Goal: Communication & Community: Ask a question

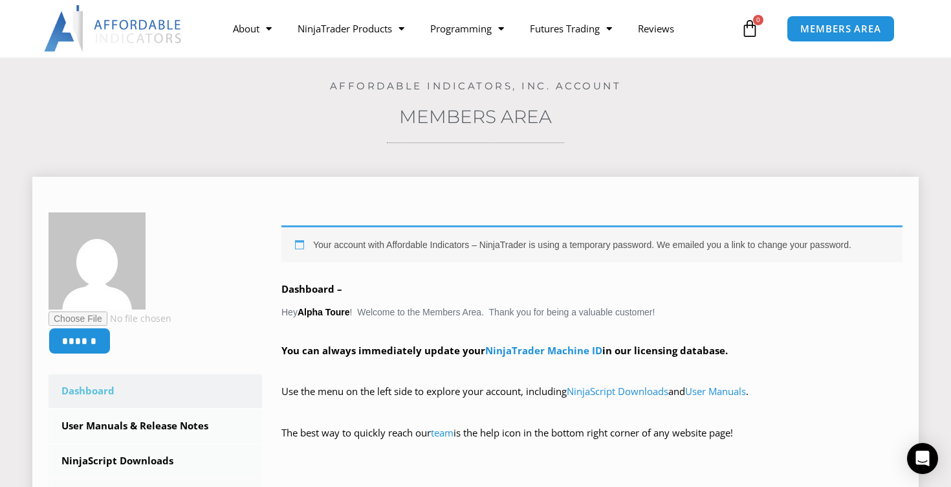
scroll to position [60, 0]
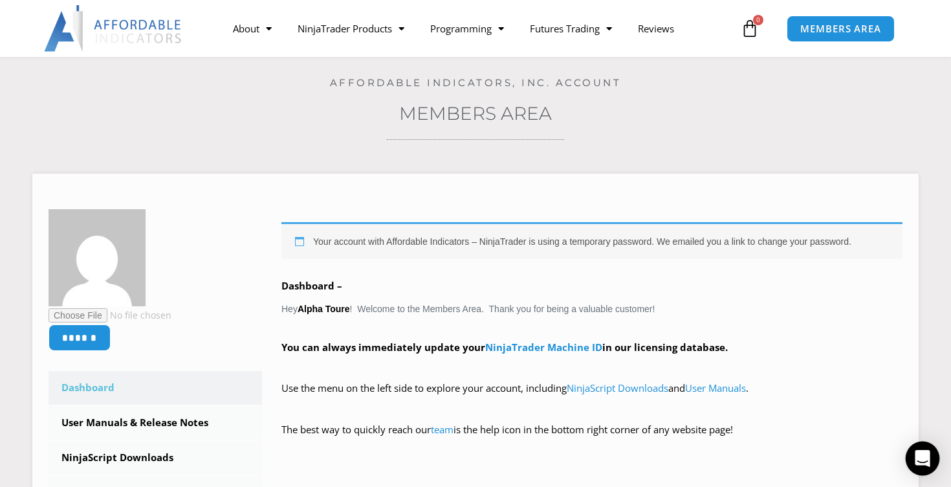
click at [931, 464] on div "Open Intercom Messenger" at bounding box center [923, 458] width 34 height 34
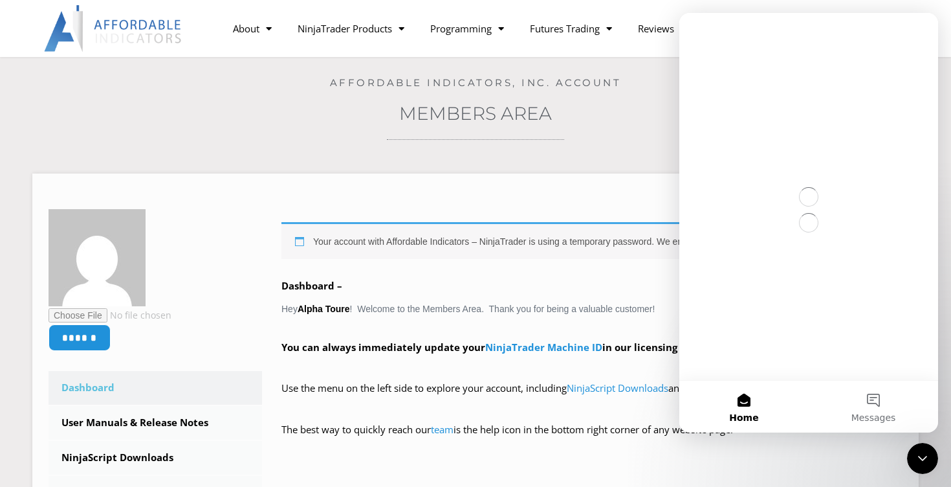
scroll to position [0, 0]
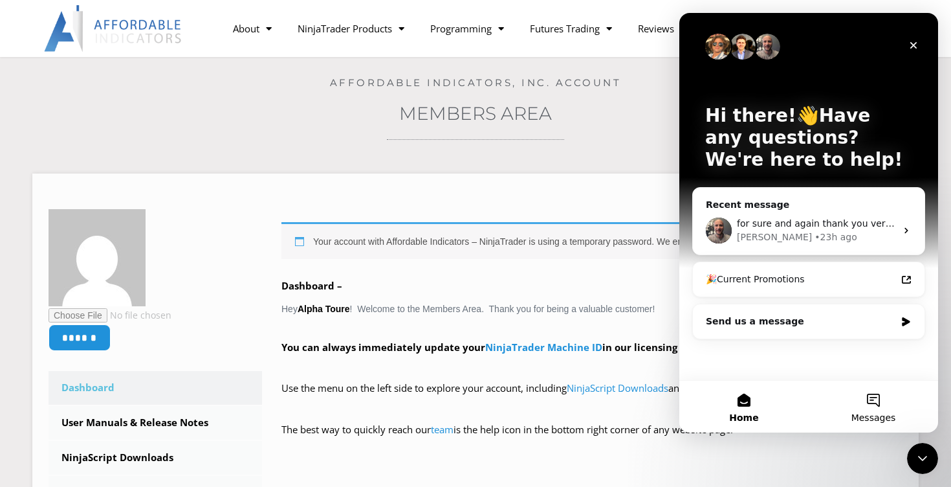
click at [873, 411] on button "Messages" at bounding box center [873, 407] width 129 height 52
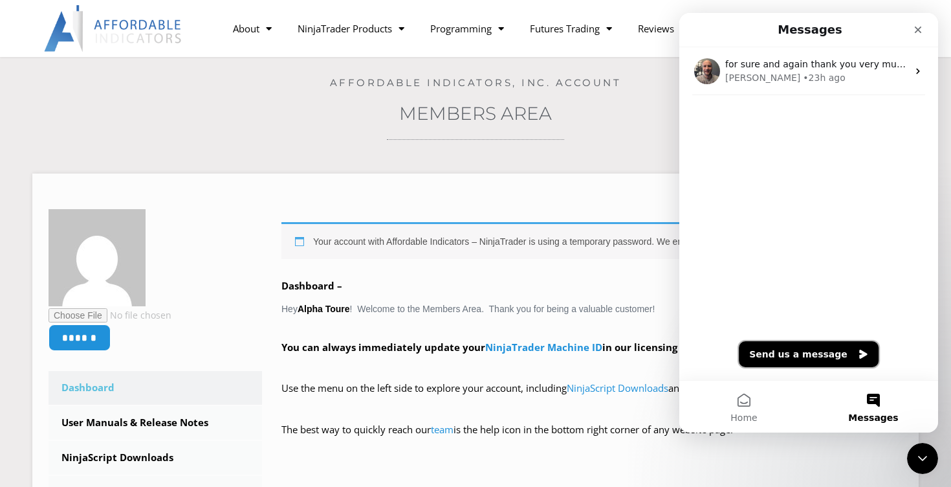
click at [798, 355] on button "Send us a message" at bounding box center [809, 354] width 140 height 26
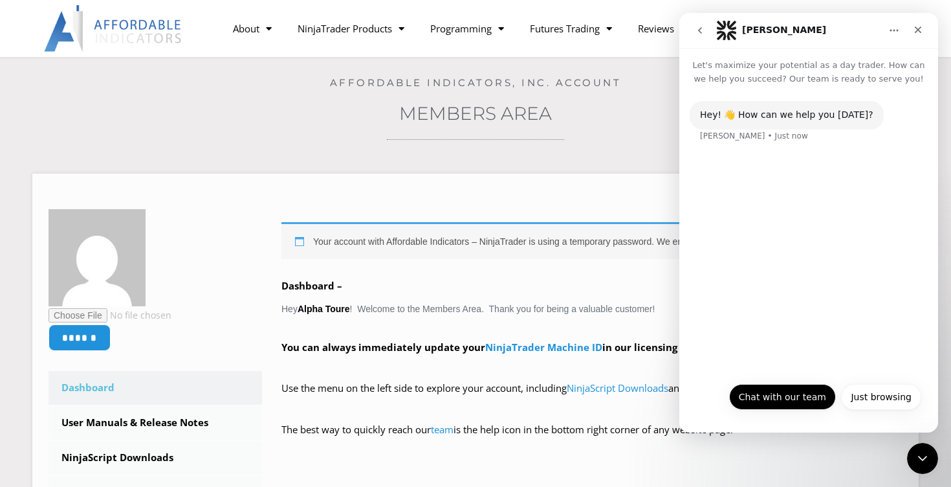
click at [788, 396] on button "Chat with our team" at bounding box center [782, 397] width 107 height 26
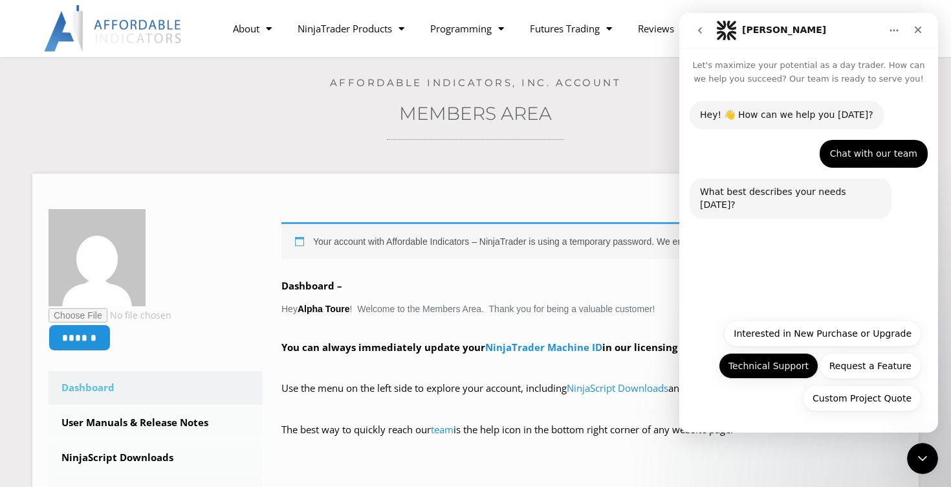
click at [772, 370] on button "Technical Support" at bounding box center [769, 366] width 100 height 26
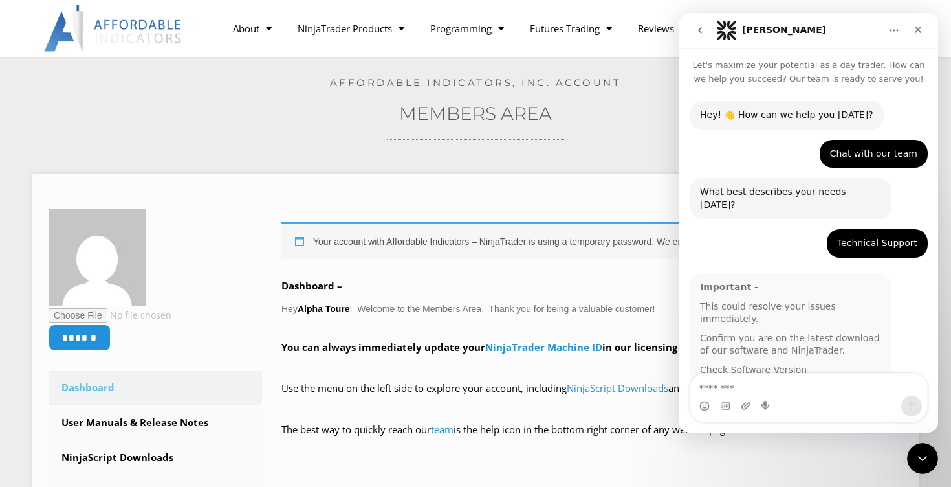
scroll to position [7, 0]
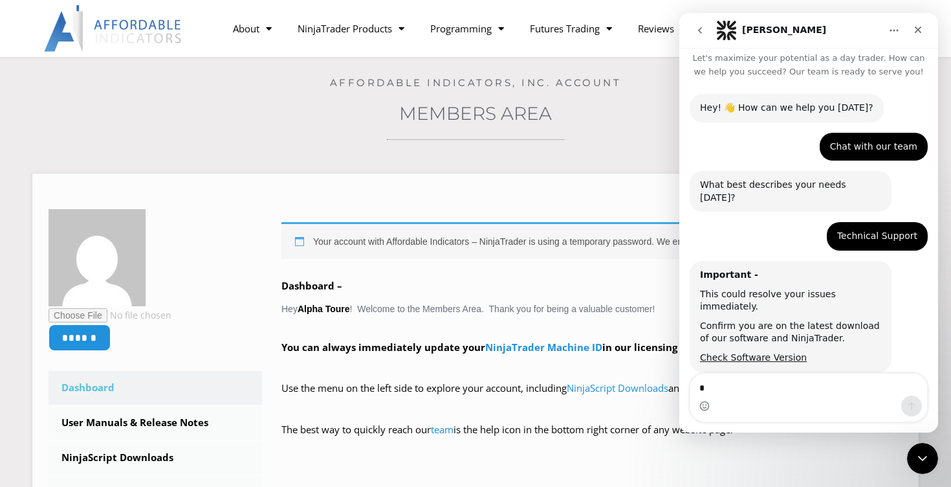
type textarea "**"
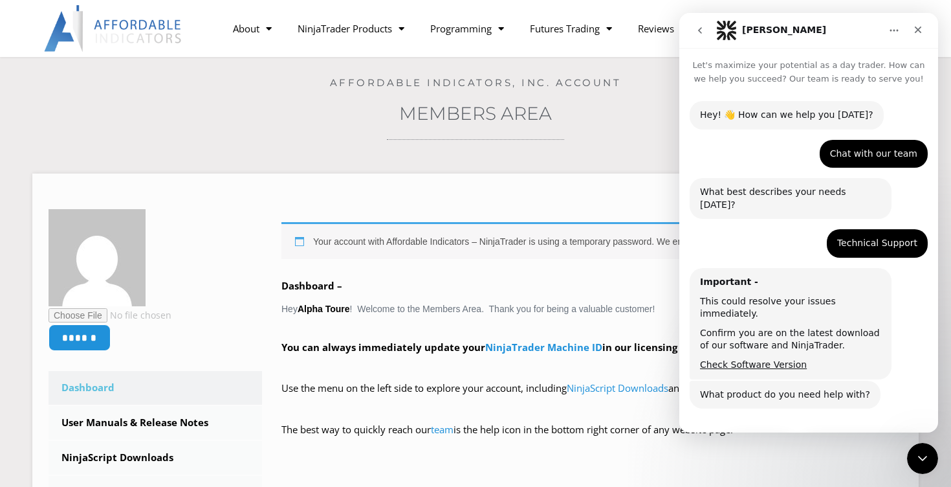
scroll to position [54, 0]
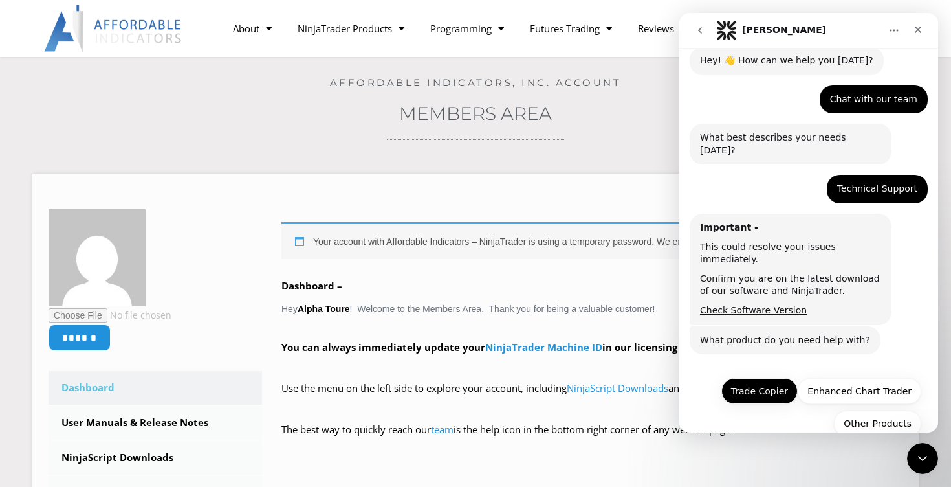
click at [765, 378] on button "Trade Copier" at bounding box center [760, 391] width 76 height 26
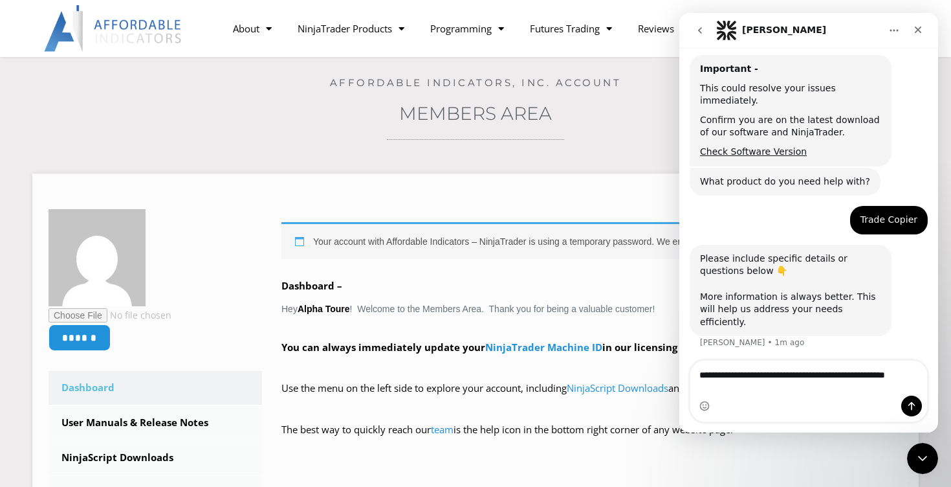
scroll to position [226, 0]
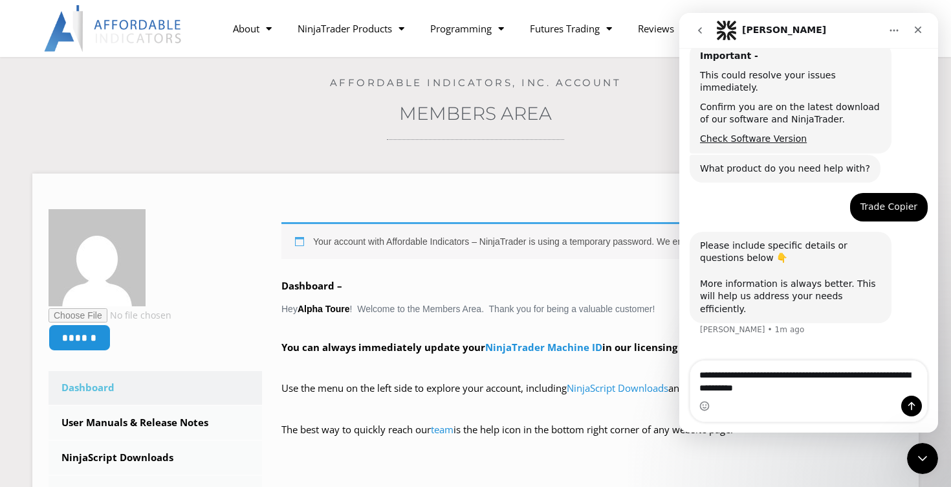
type textarea "**********"
click at [911, 406] on icon "Send a message…" at bounding box center [912, 406] width 7 height 8
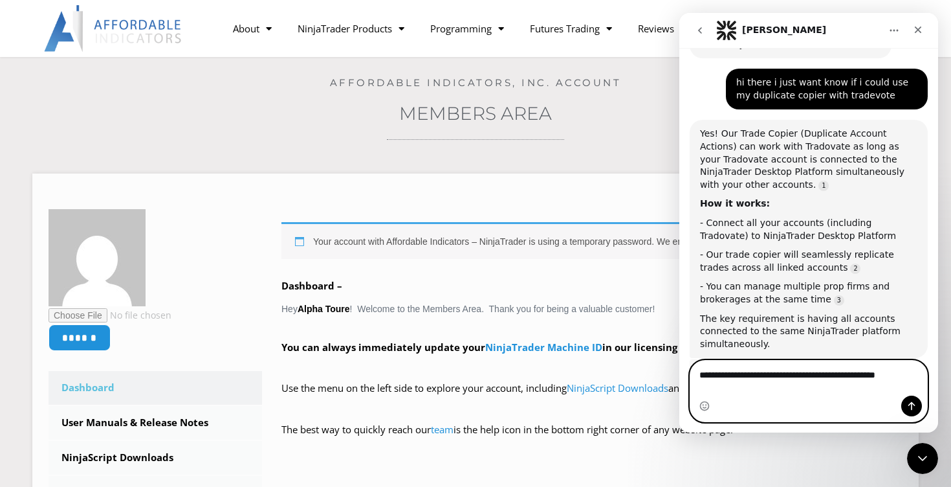
scroll to position [502, 0]
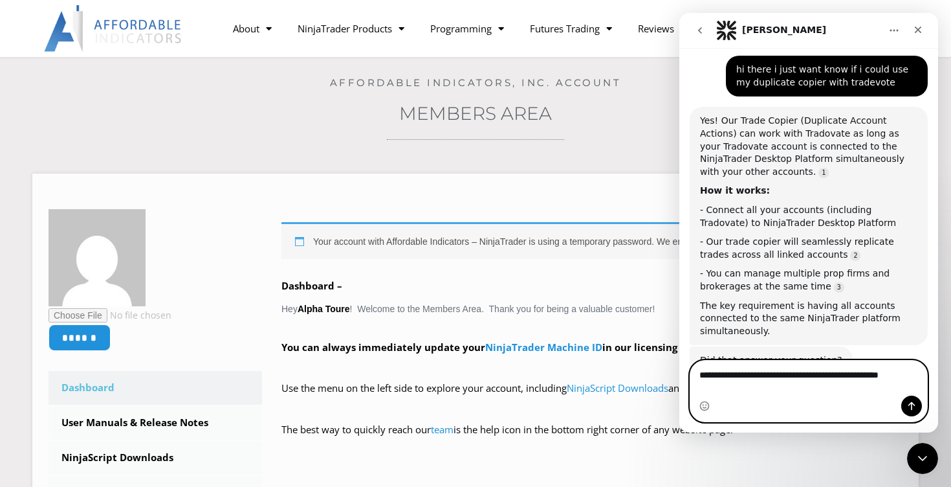
type textarea "**********"
click at [913, 406] on icon "Send a message…" at bounding box center [912, 406] width 10 height 10
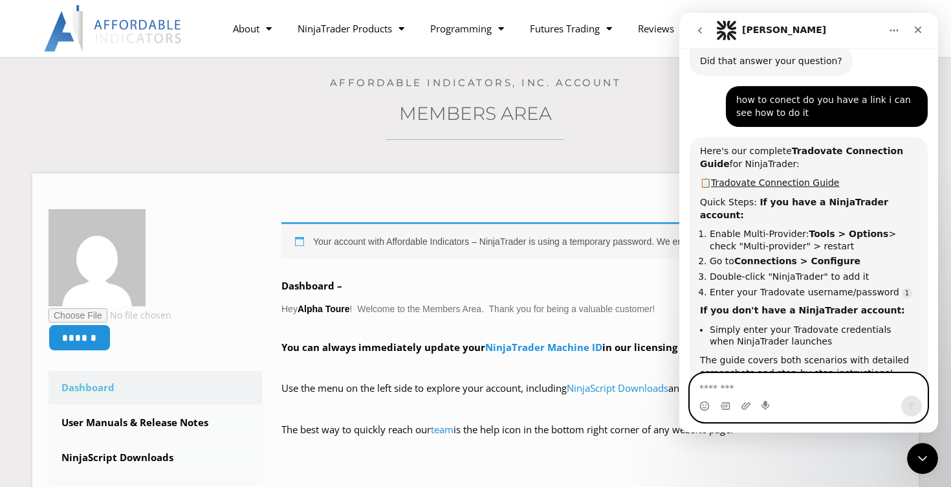
scroll to position [817, 0]
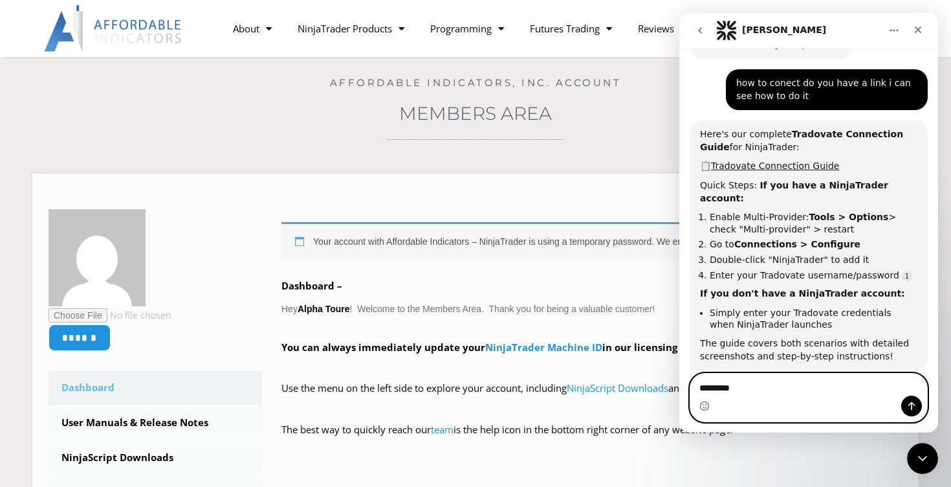
type textarea "*********"
click at [914, 401] on icon "Send a message…" at bounding box center [912, 406] width 10 height 10
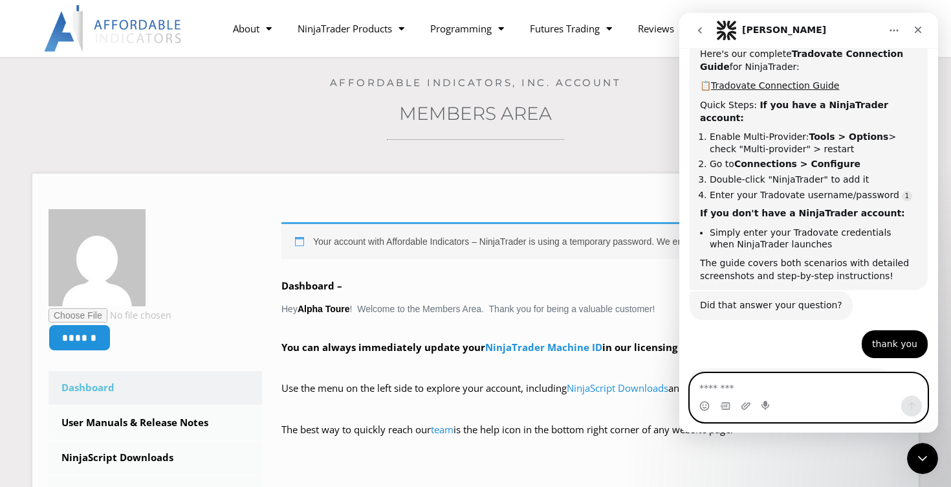
scroll to position [907, 0]
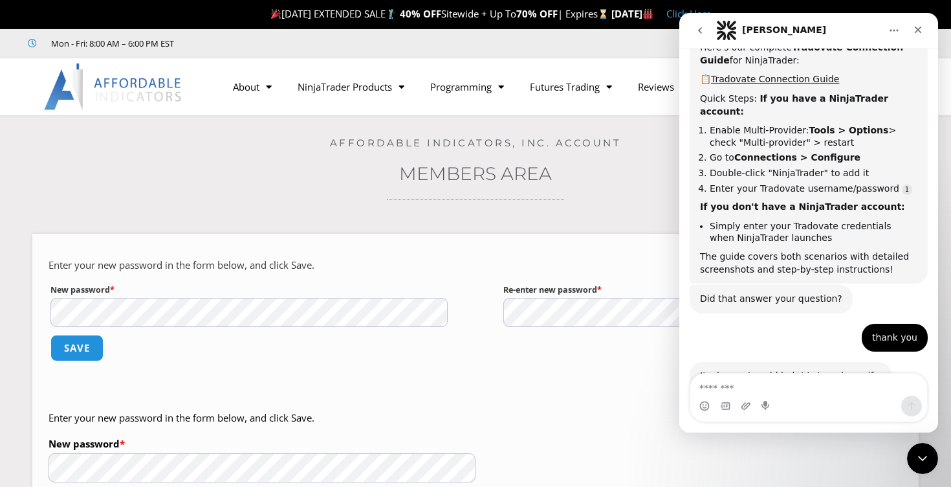
scroll to position [907, 0]
click at [317, 297] on label "New password * Required" at bounding box center [248, 290] width 397 height 16
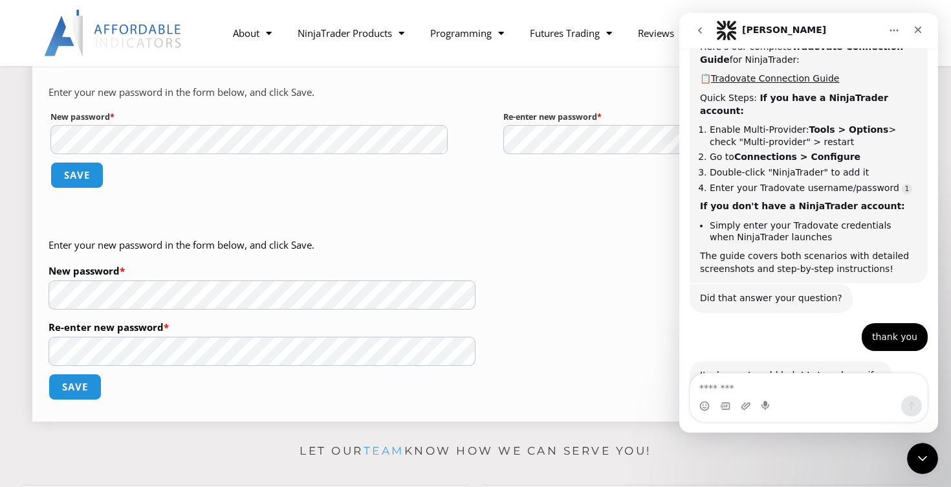
scroll to position [171, 0]
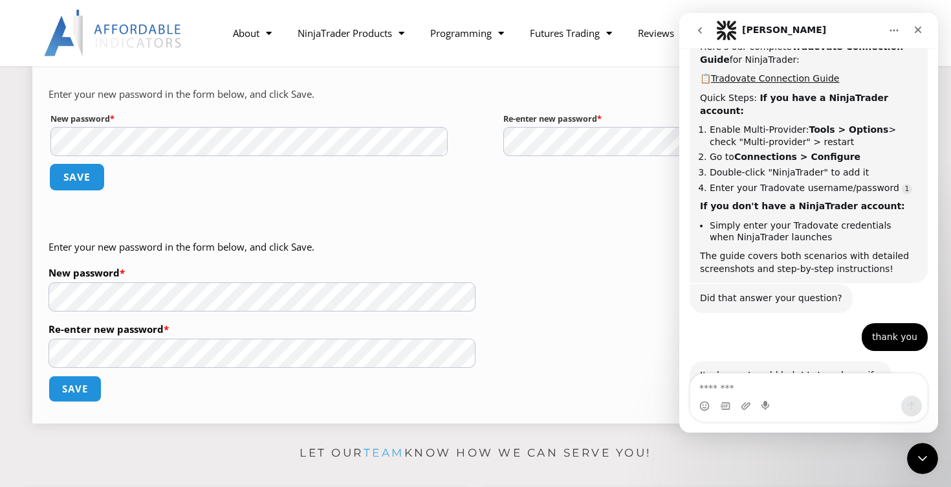
click at [85, 171] on button "Save" at bounding box center [77, 177] width 56 height 28
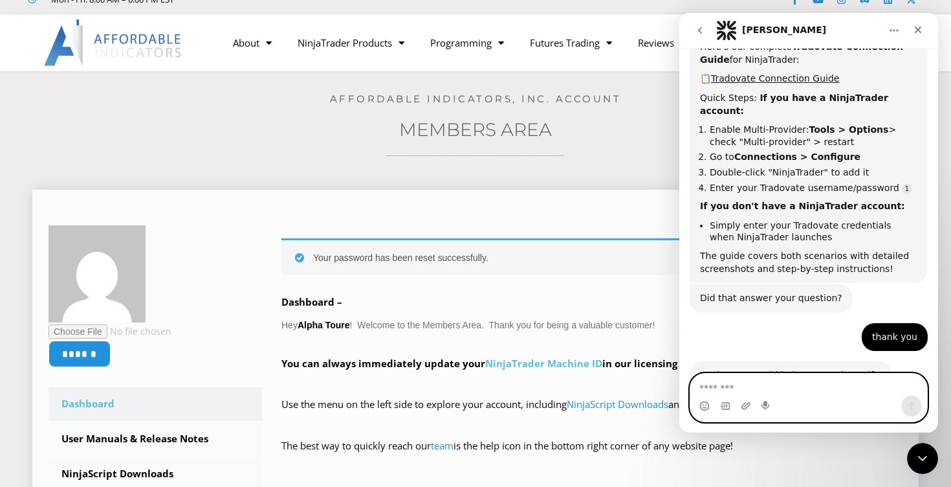
scroll to position [45, 0]
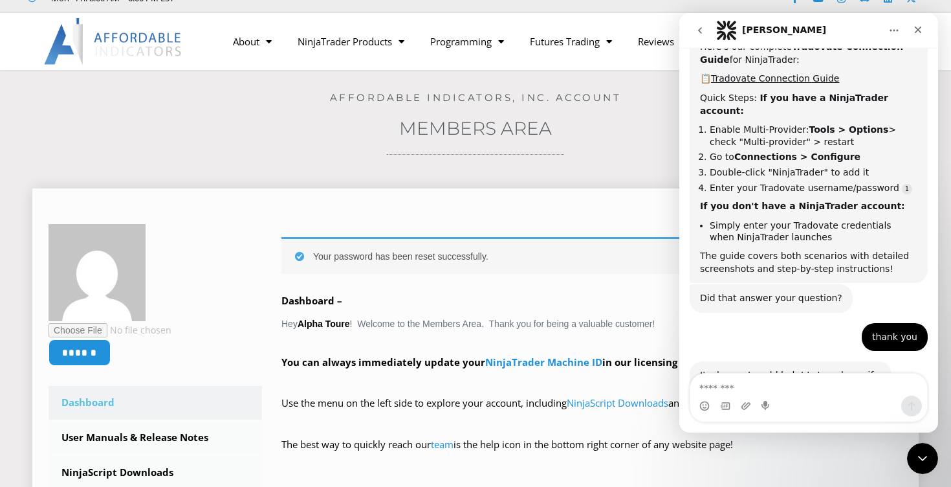
click at [89, 399] on link "Dashboard" at bounding box center [156, 403] width 214 height 34
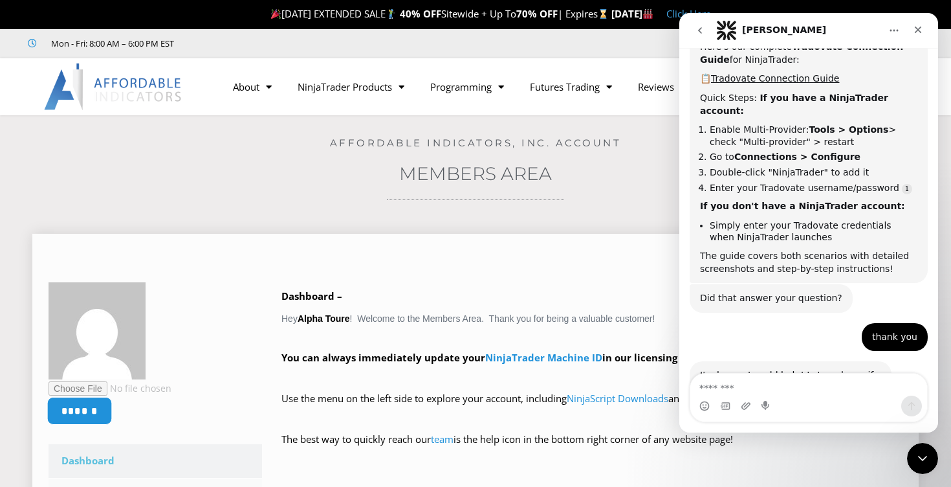
click at [84, 406] on input "******" at bounding box center [79, 411] width 65 height 28
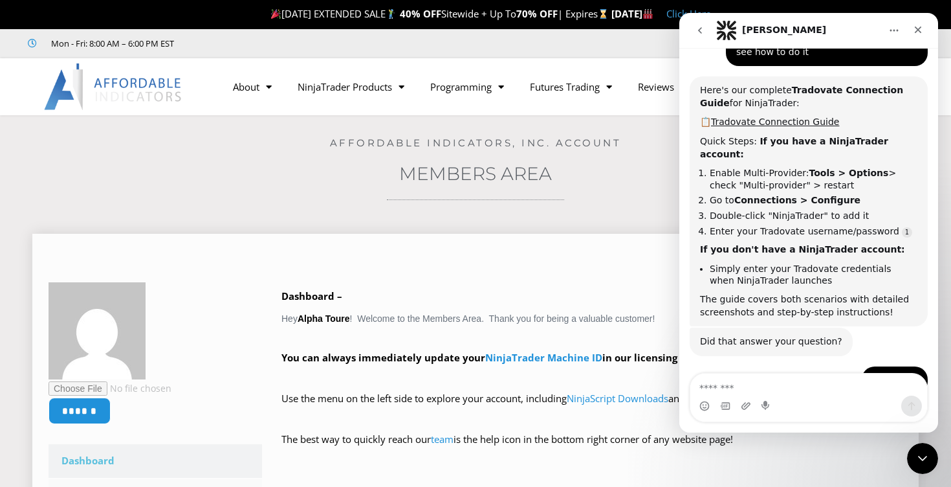
scroll to position [907, 0]
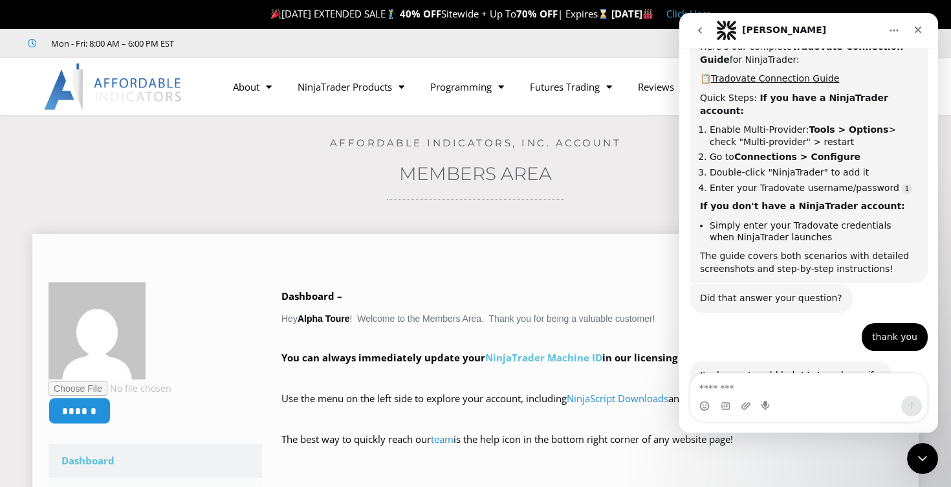
click at [545, 358] on link "NinjaTrader Machine ID" at bounding box center [543, 357] width 117 height 13
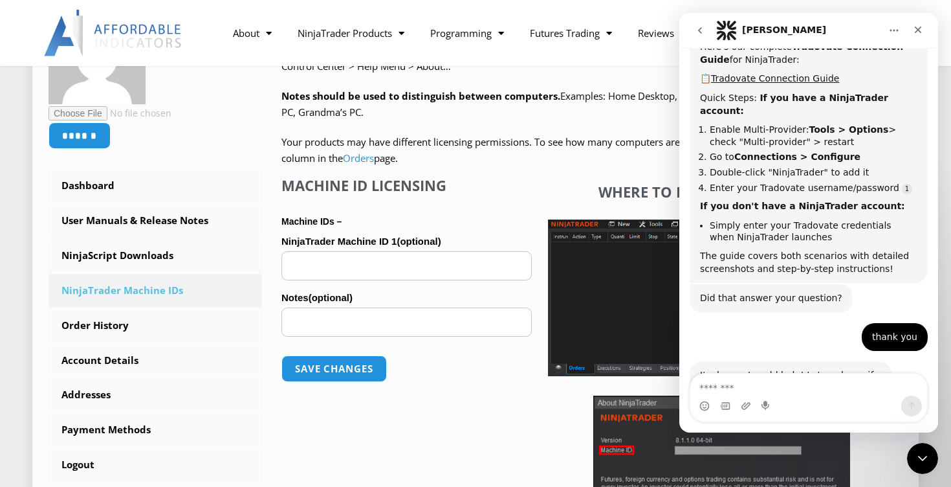
scroll to position [124, 0]
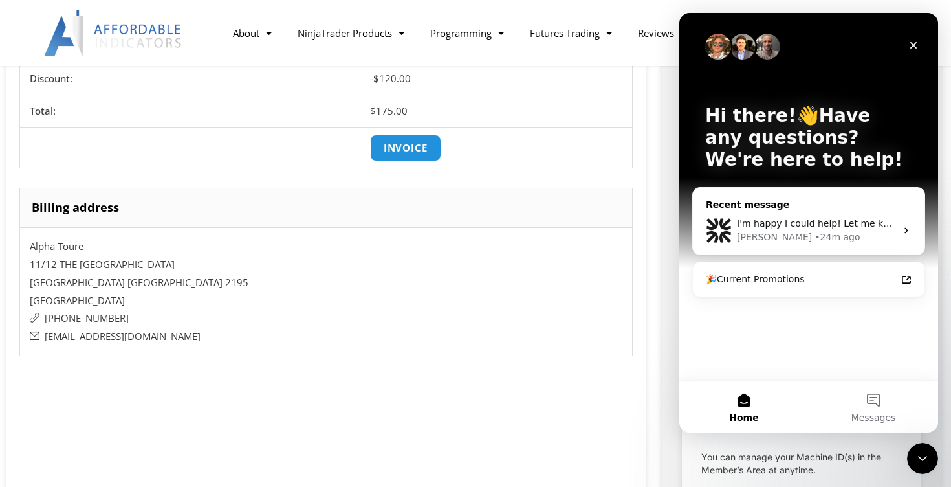
scroll to position [495, 0]
click at [829, 224] on span "I'm happy I could help! Let me know if you need anything else!" at bounding box center [880, 223] width 287 height 10
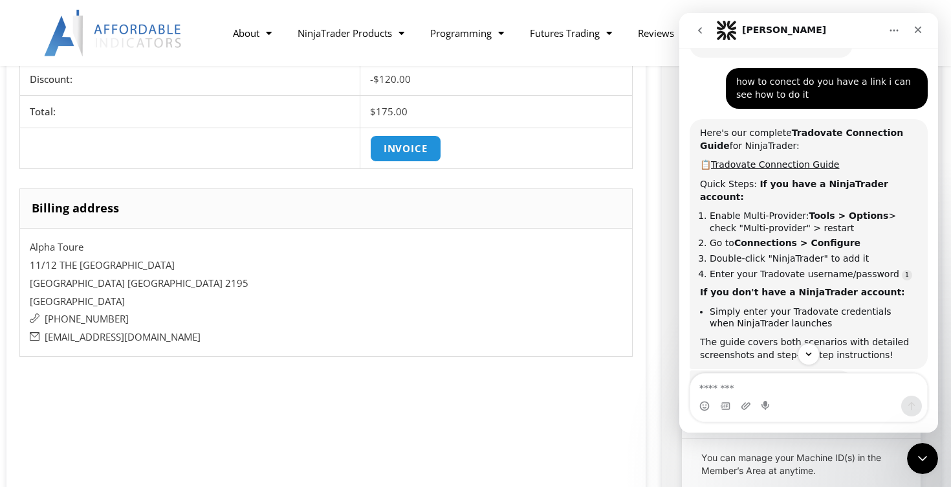
scroll to position [816, 0]
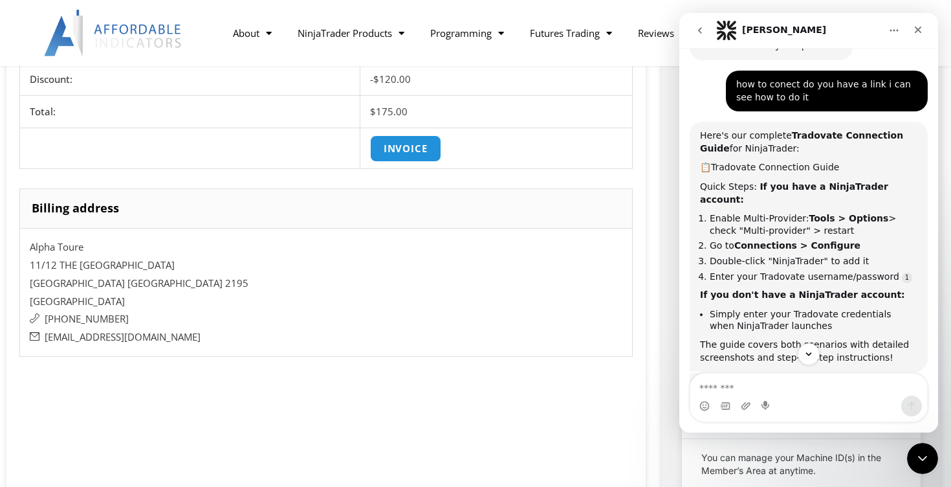
click at [776, 162] on link "Tradovate Connection Guide" at bounding box center [775, 167] width 128 height 10
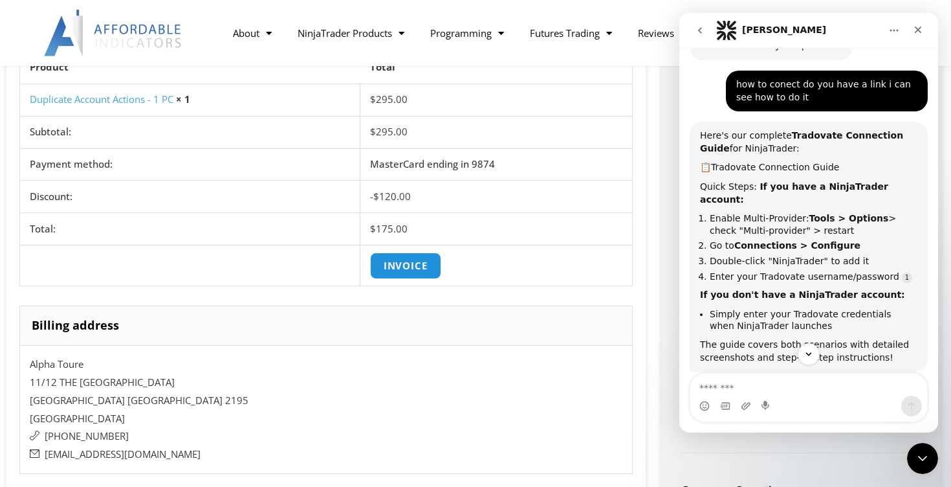
scroll to position [0, 0]
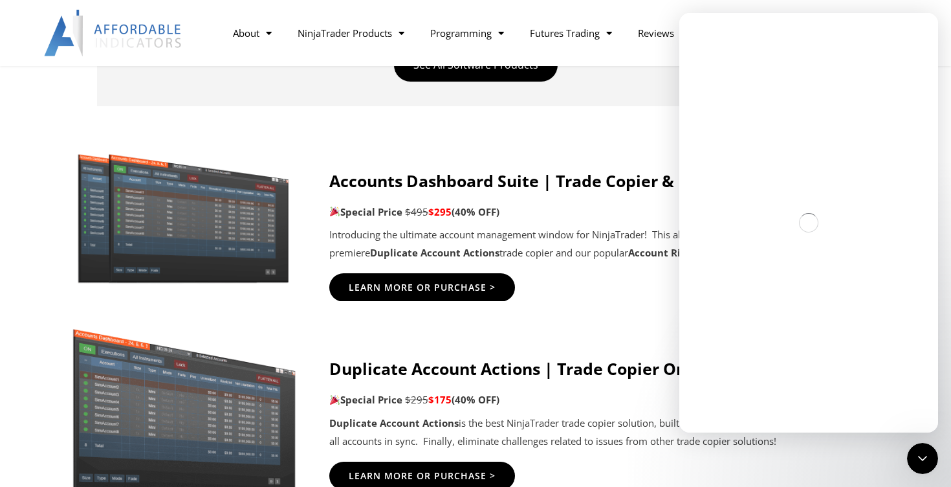
scroll to position [702, 0]
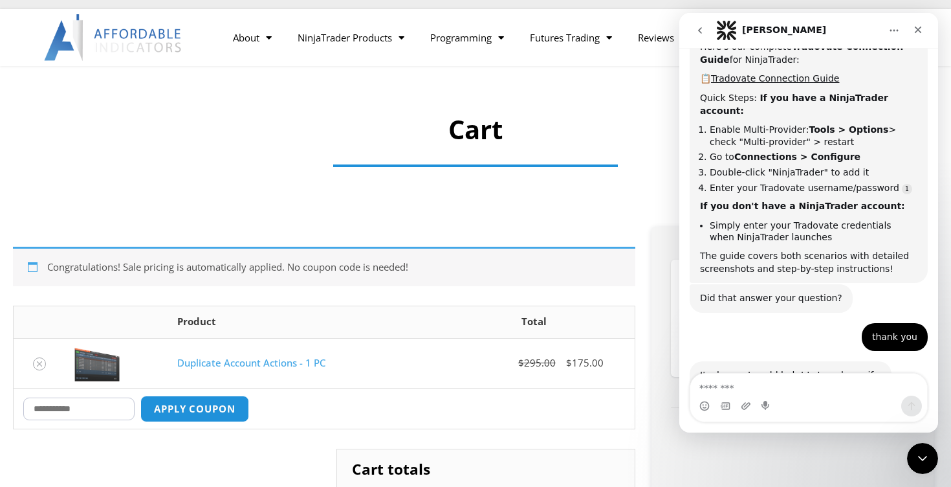
scroll to position [50, 0]
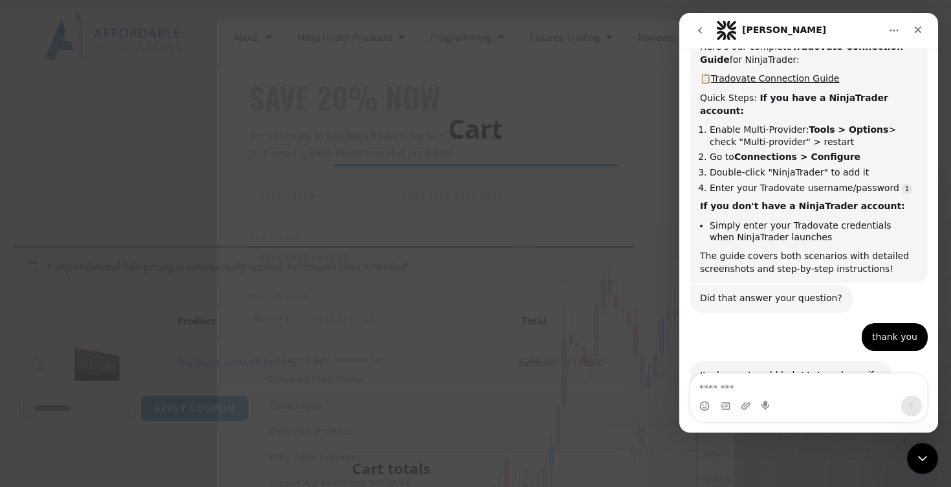
click at [139, 237] on div "Close this module SAVE 20% NOW Are you ready to take NinjaTrader to the next le…" at bounding box center [475, 243] width 951 height 487
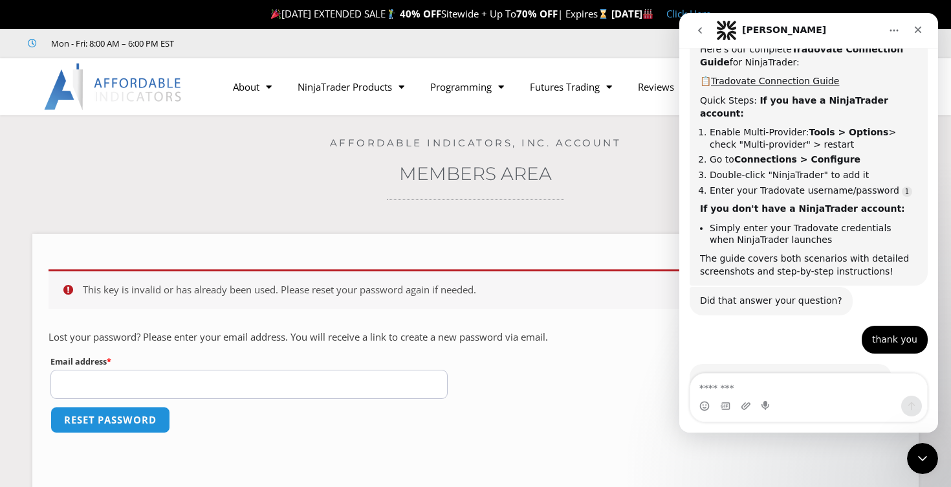
scroll to position [907, 0]
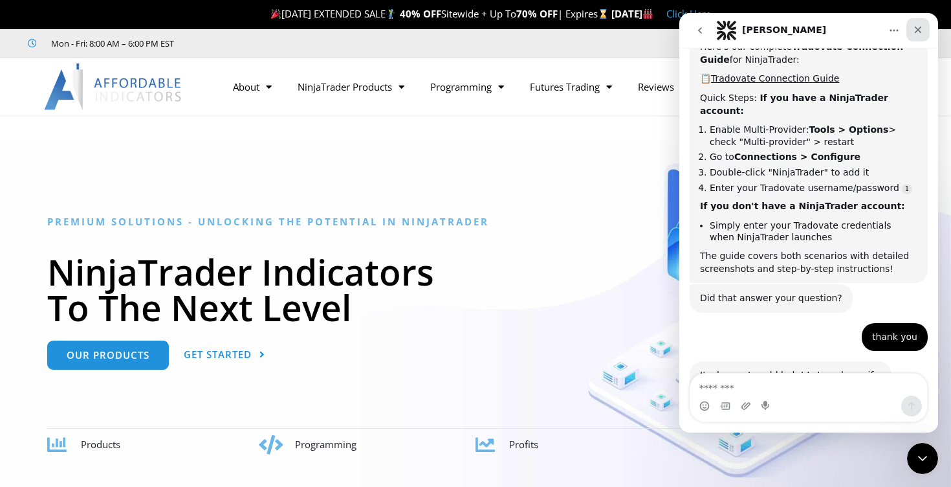
click at [918, 28] on icon "Close" at bounding box center [918, 30] width 10 height 10
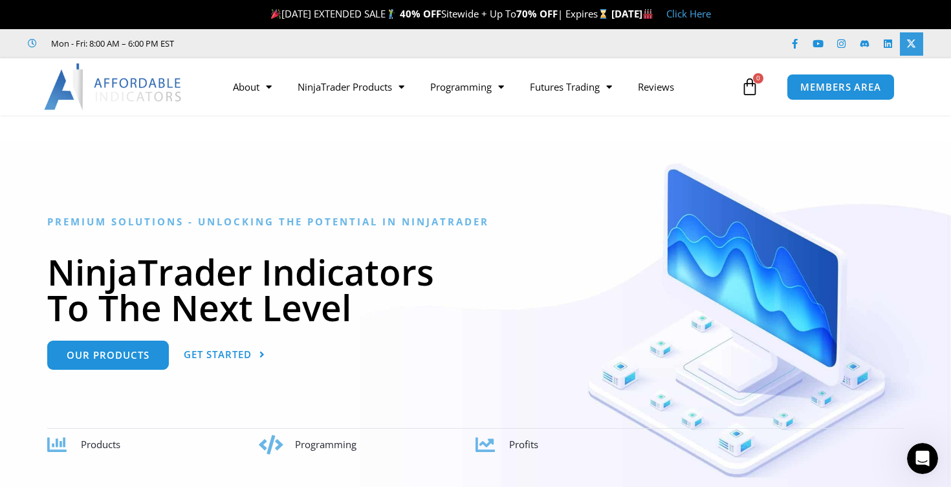
scroll to position [907, 0]
click at [856, 85] on span "MEMBERS AREA" at bounding box center [841, 87] width 89 height 11
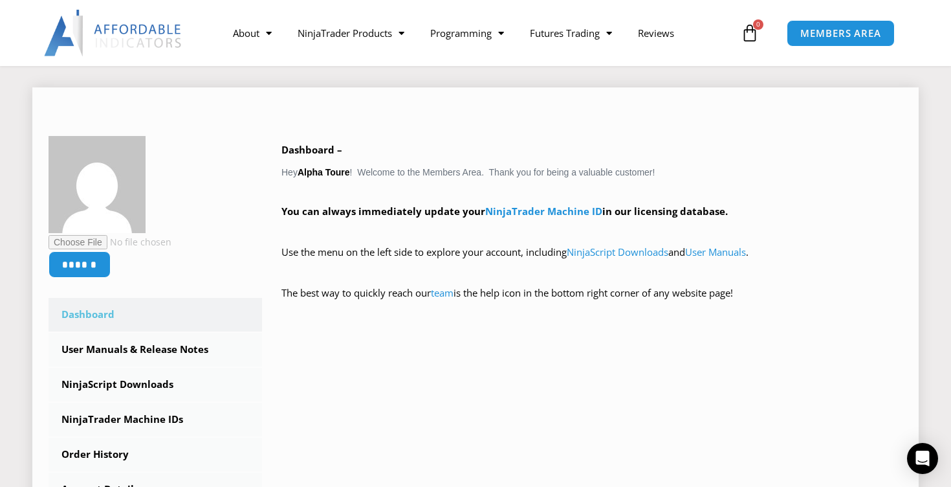
scroll to position [187, 0]
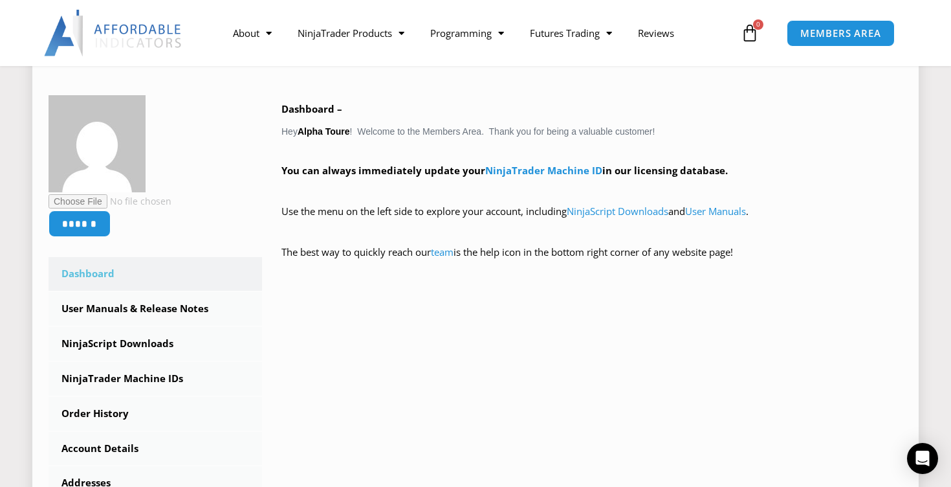
click at [81, 270] on link "Dashboard" at bounding box center [156, 274] width 214 height 34
click at [86, 198] on input "file" at bounding box center [137, 202] width 177 height 16
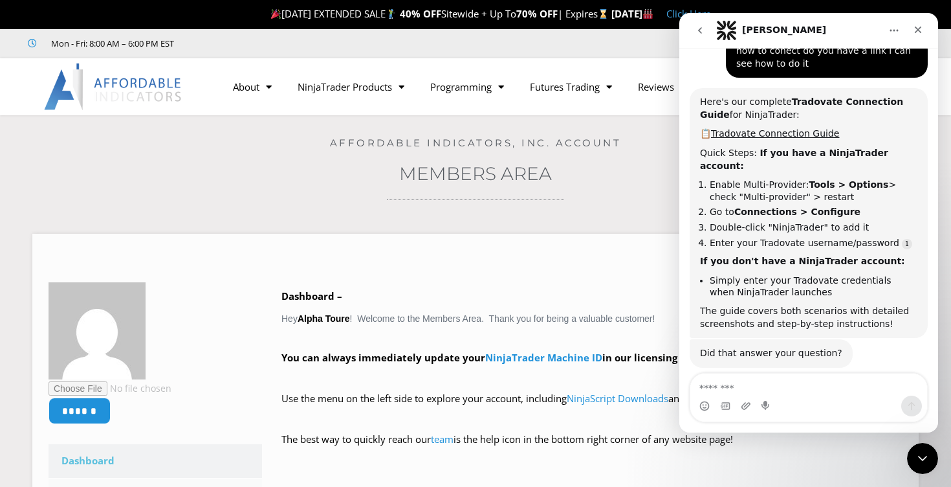
scroll to position [907, 0]
